Goal: Entertainment & Leisure: Consume media (video, audio)

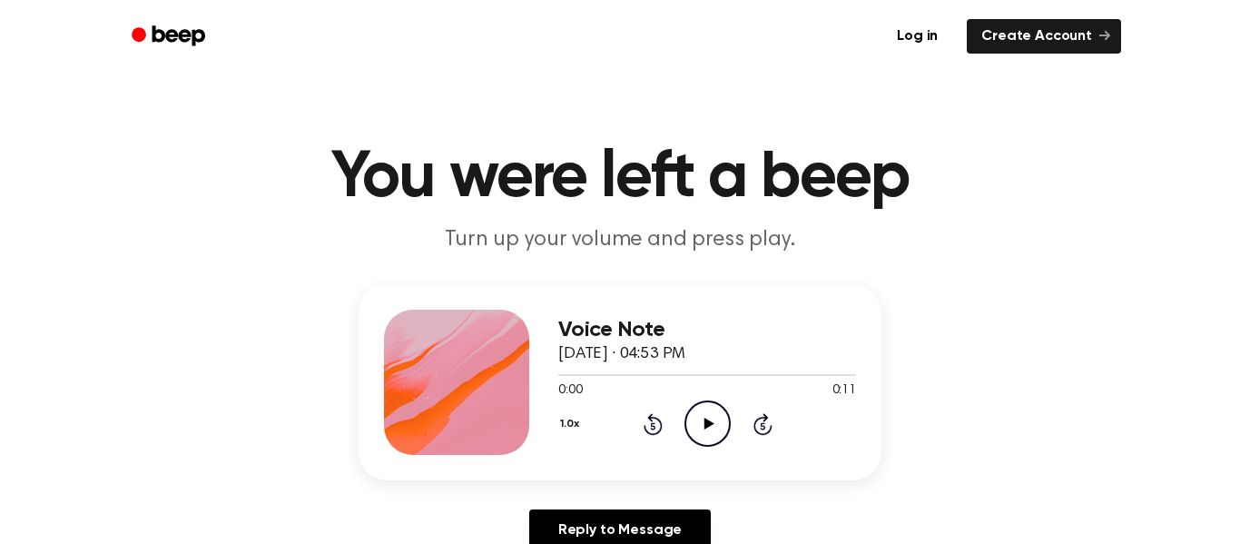
click at [717, 410] on icon "Play Audio" at bounding box center [707, 423] width 46 height 46
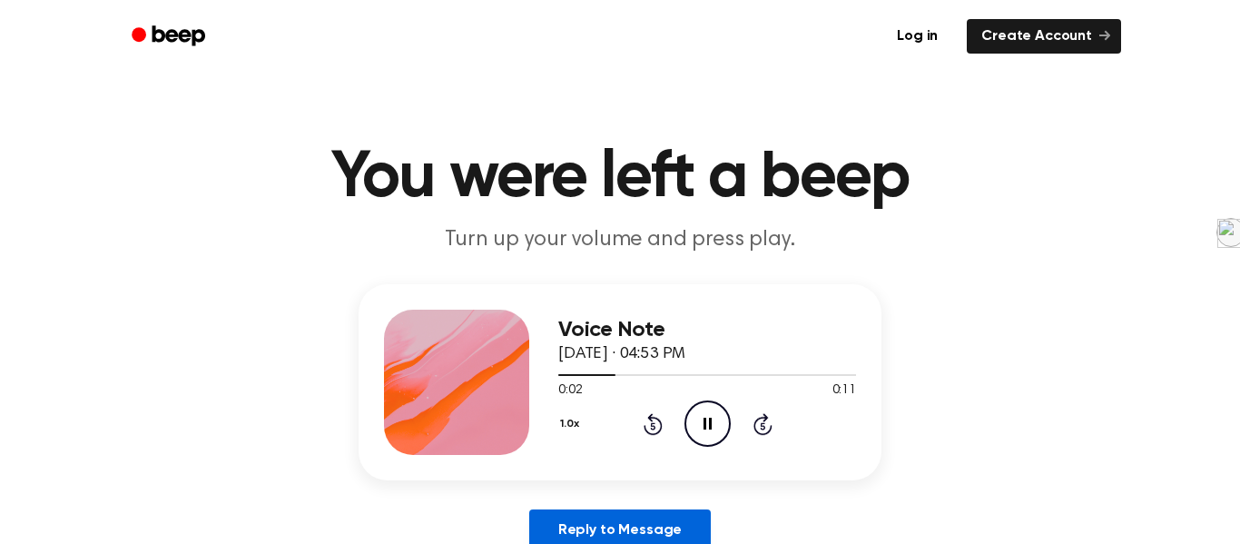
click at [545, 532] on link "Reply to Message" at bounding box center [620, 530] width 182 height 42
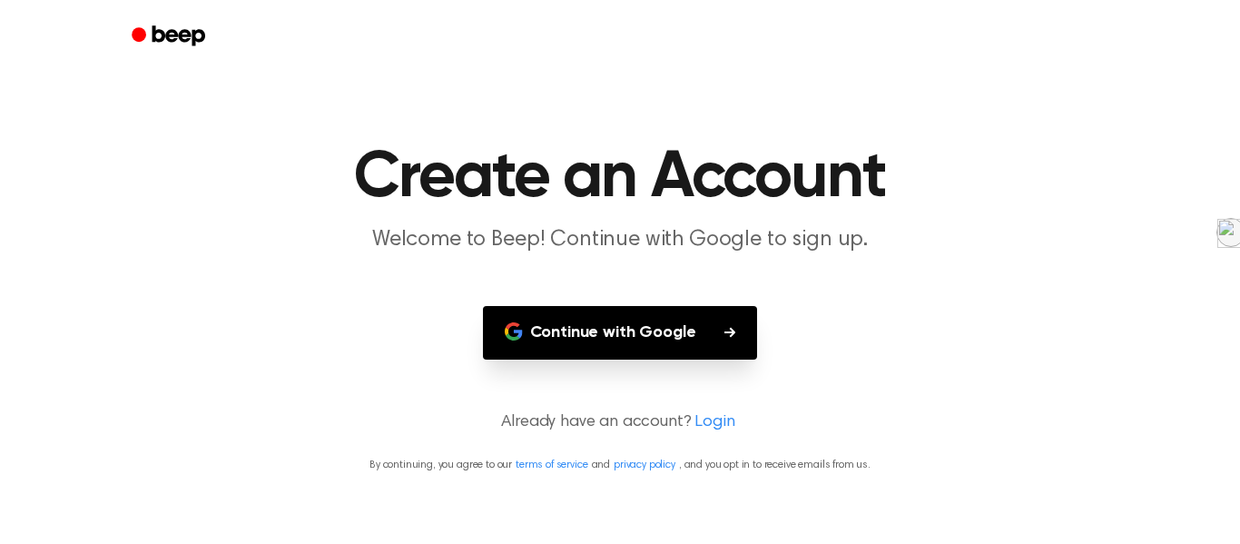
drag, startPoint x: 653, startPoint y: 340, endPoint x: 103, endPoint y: 242, distance: 558.7
click at [103, 242] on main "Create an Account Welcome to Beep! Continue with Google to sign up. Continue wi…" at bounding box center [620, 272] width 1240 height 544
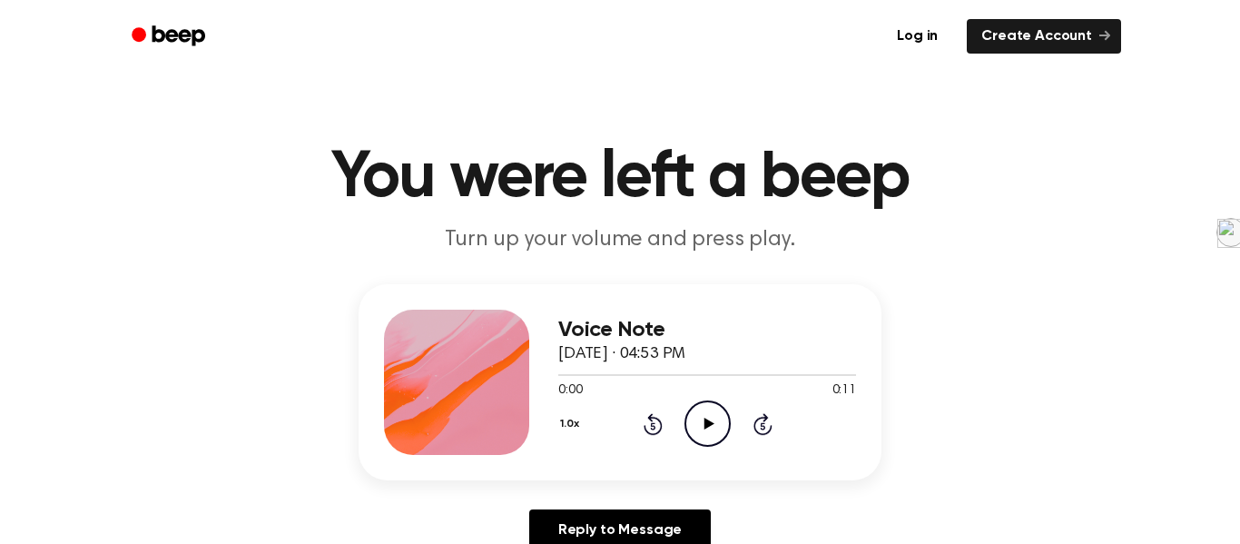
click at [652, 425] on icon at bounding box center [652, 425] width 5 height 7
click at [753, 435] on icon "Skip 5 seconds" at bounding box center [762, 424] width 20 height 24
click at [714, 424] on icon "Play Audio" at bounding box center [707, 423] width 46 height 46
click at [702, 408] on icon "Play Audio" at bounding box center [707, 423] width 46 height 46
click at [696, 402] on icon "Play Audio" at bounding box center [707, 423] width 46 height 46
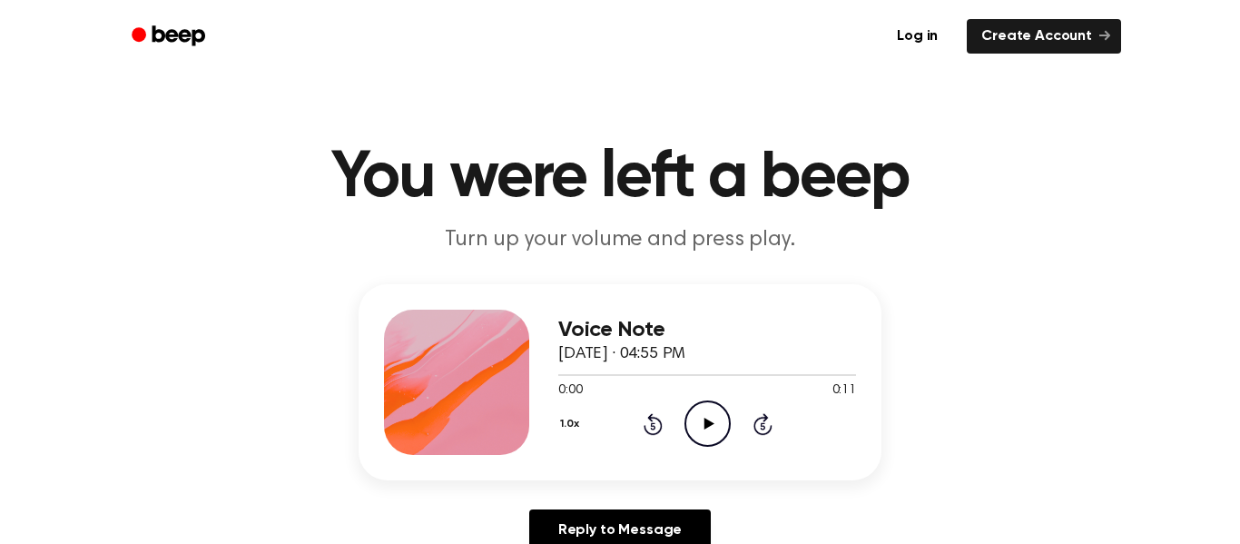
click at [716, 417] on icon "Play Audio" at bounding box center [707, 423] width 46 height 46
click at [719, 427] on icon "Play Audio" at bounding box center [707, 423] width 46 height 46
click at [701, 436] on icon "Play Audio" at bounding box center [707, 423] width 46 height 46
click at [701, 420] on icon "Play Audio" at bounding box center [707, 423] width 46 height 46
click at [705, 427] on icon at bounding box center [708, 423] width 10 height 12
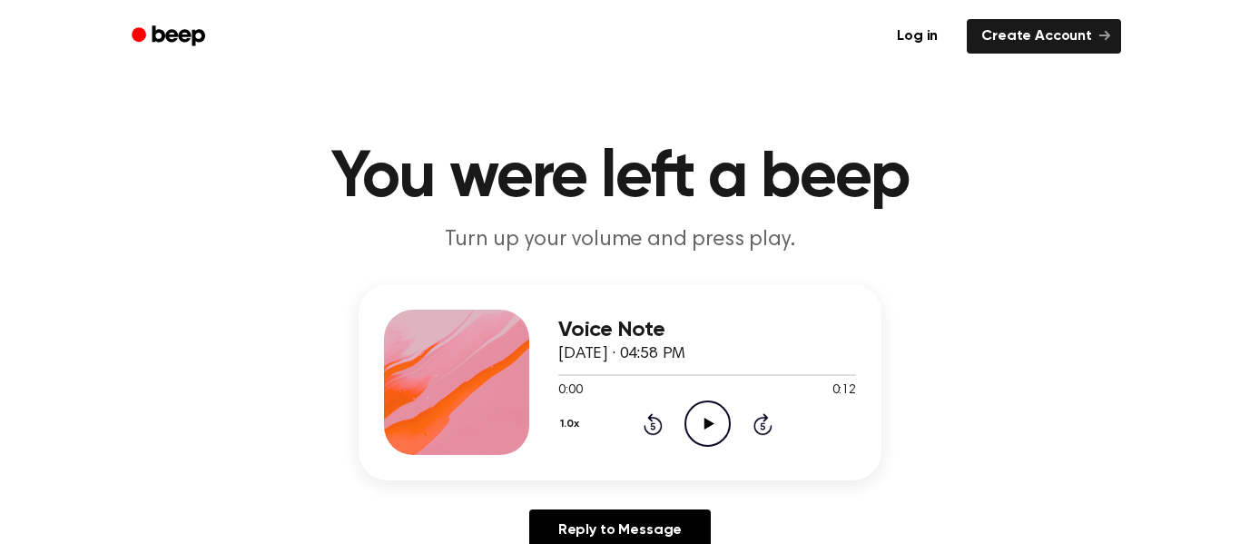
click at [722, 424] on icon "Play Audio" at bounding box center [707, 423] width 46 height 46
click at [716, 400] on icon "Play Audio" at bounding box center [707, 423] width 46 height 46
click at [704, 418] on icon at bounding box center [708, 423] width 10 height 12
click at [712, 431] on icon "Play Audio" at bounding box center [707, 423] width 46 height 46
click at [684, 423] on icon "Play Audio" at bounding box center [707, 423] width 46 height 46
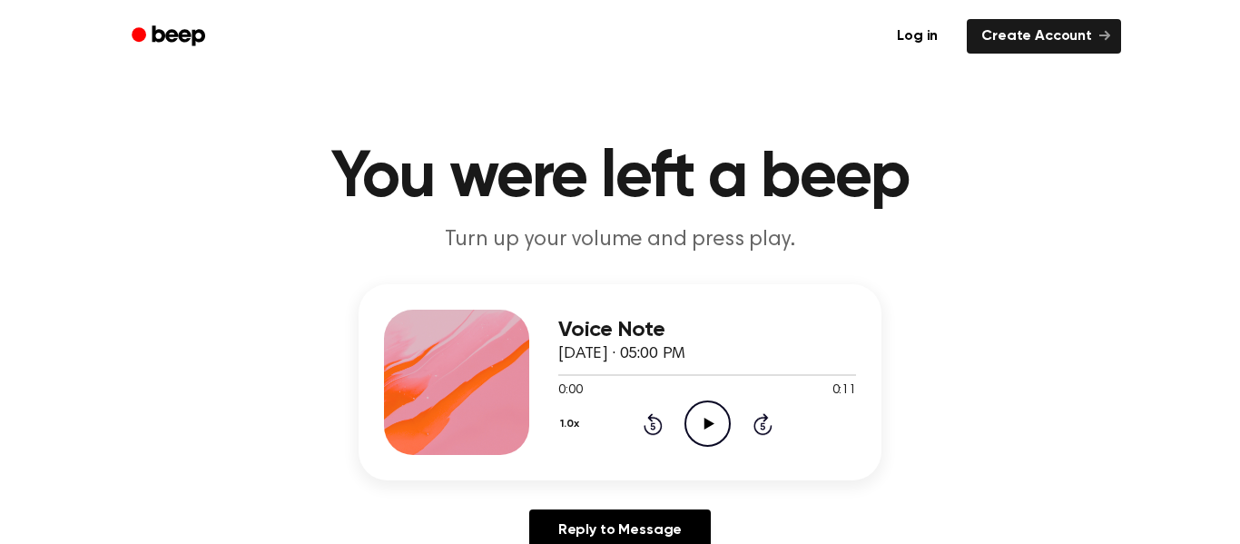
click at [712, 415] on icon "Play Audio" at bounding box center [707, 423] width 46 height 46
click at [753, 415] on icon "Skip 5 seconds" at bounding box center [762, 424] width 20 height 24
click at [724, 415] on icon "Play Audio" at bounding box center [707, 423] width 46 height 46
